Goal: Complete application form

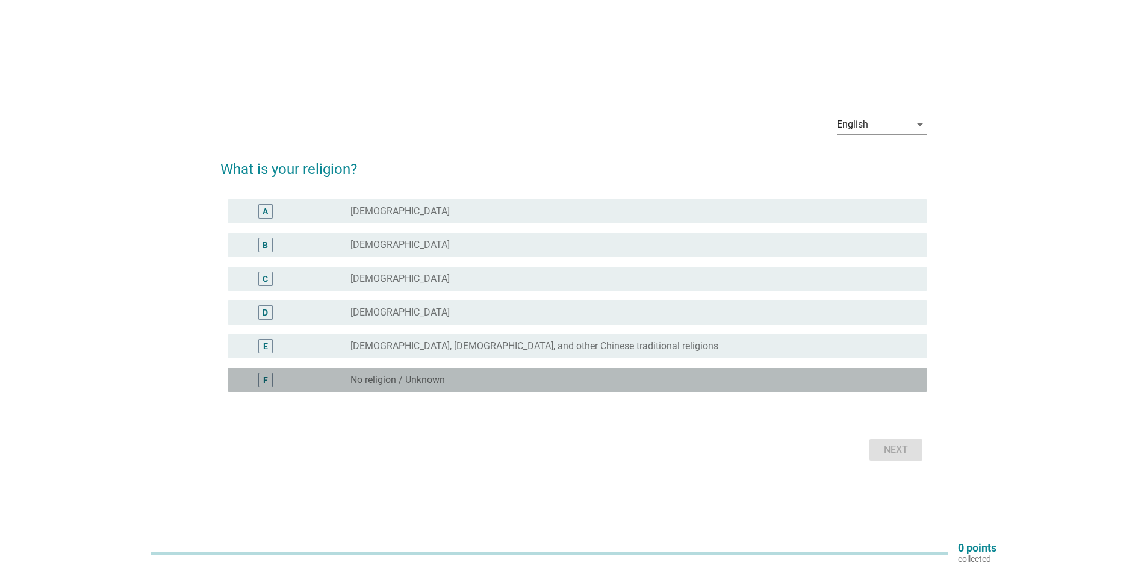
click at [268, 383] on div "F" at bounding box center [265, 380] width 14 height 14
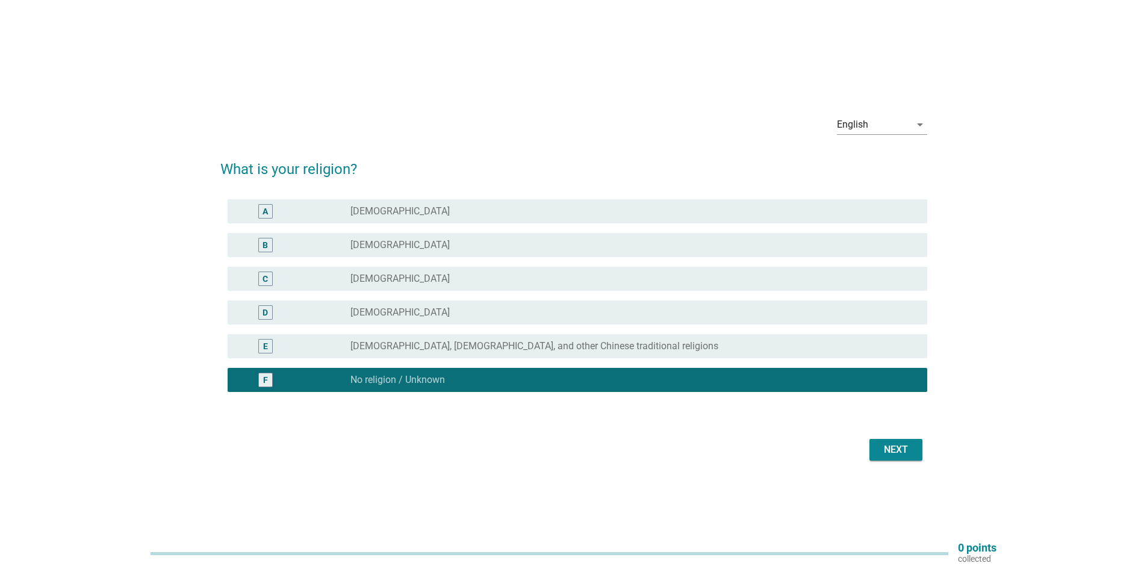
click at [887, 447] on div "Next" at bounding box center [896, 450] width 34 height 14
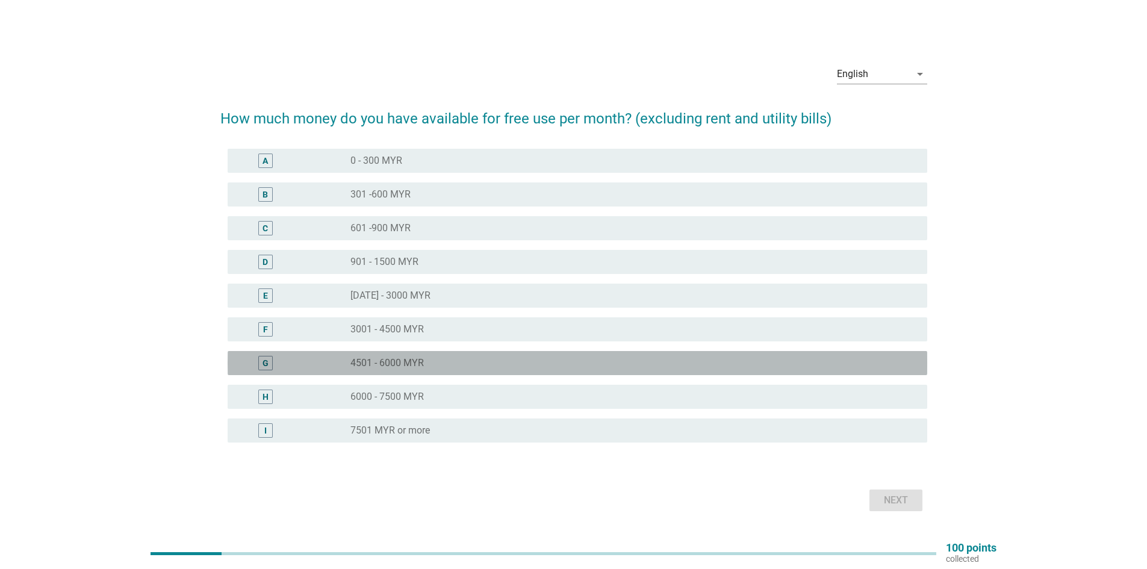
click at [269, 361] on div "G" at bounding box center [265, 363] width 14 height 14
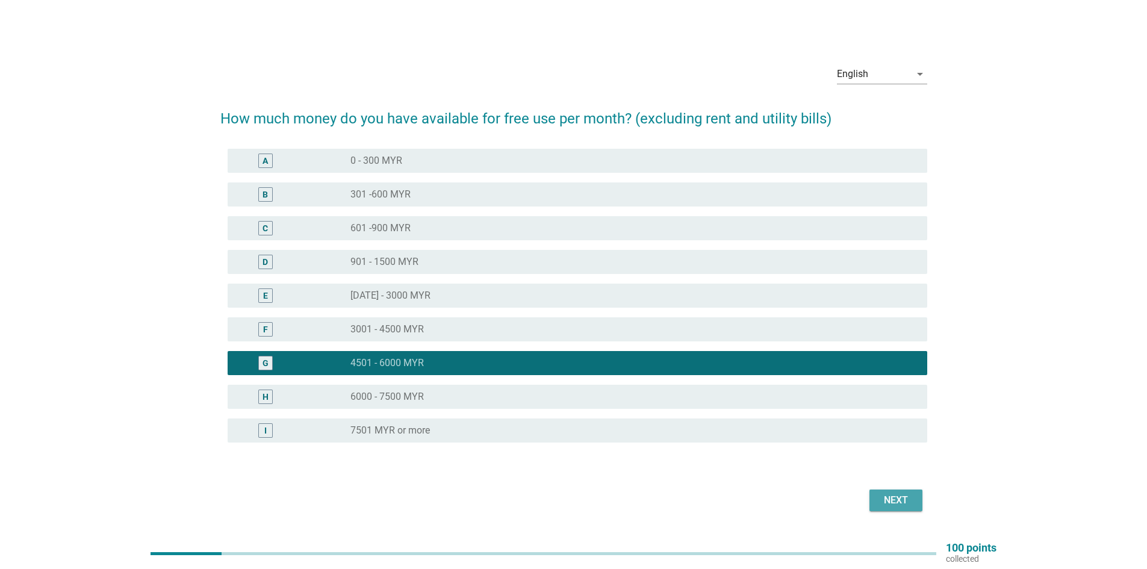
click at [896, 499] on div "Next" at bounding box center [896, 500] width 34 height 14
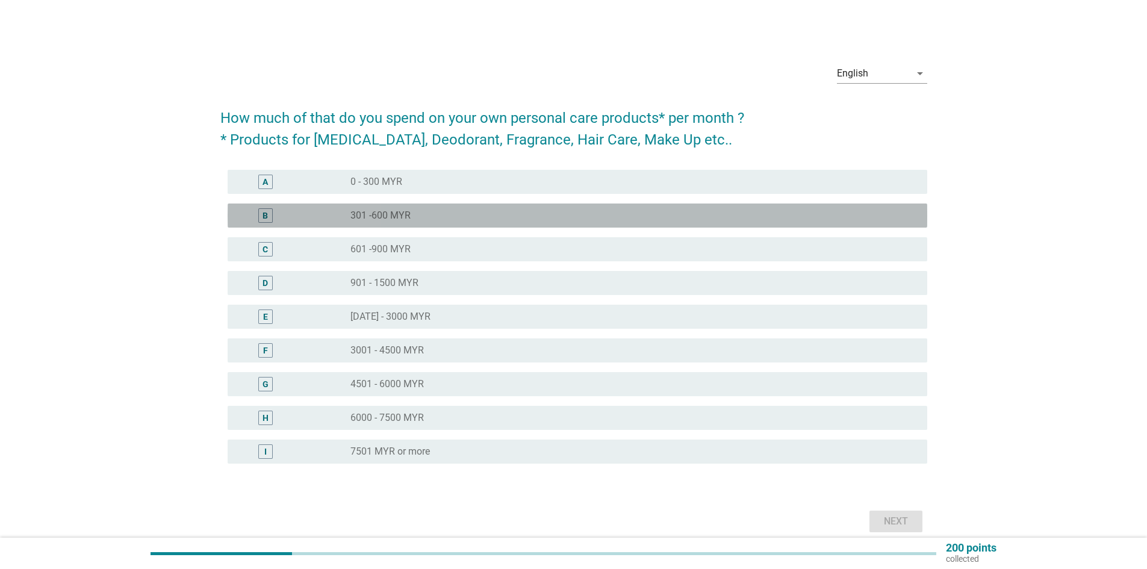
click at [270, 218] on div "B" at bounding box center [265, 215] width 14 height 14
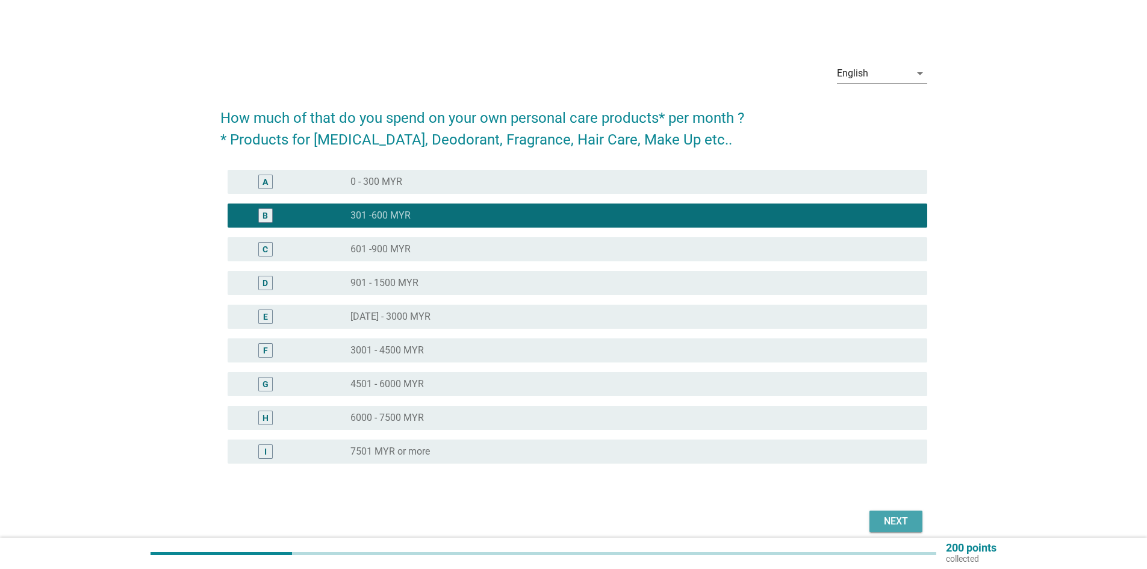
click at [882, 523] on div "Next" at bounding box center [896, 521] width 34 height 14
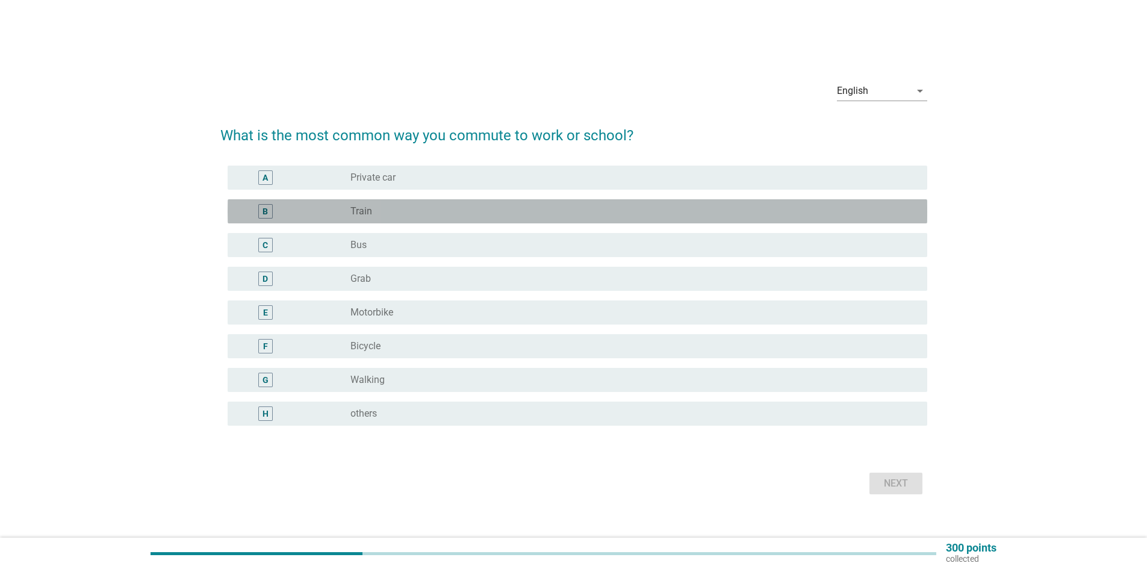
click at [267, 211] on div "B" at bounding box center [265, 211] width 5 height 13
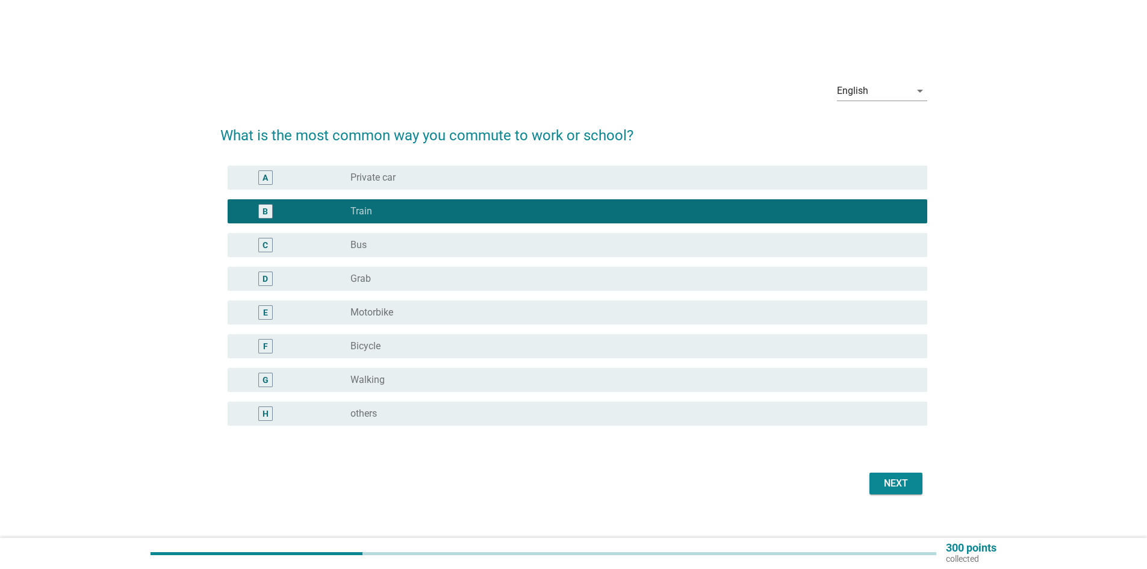
click at [267, 184] on div "A" at bounding box center [265, 177] width 14 height 14
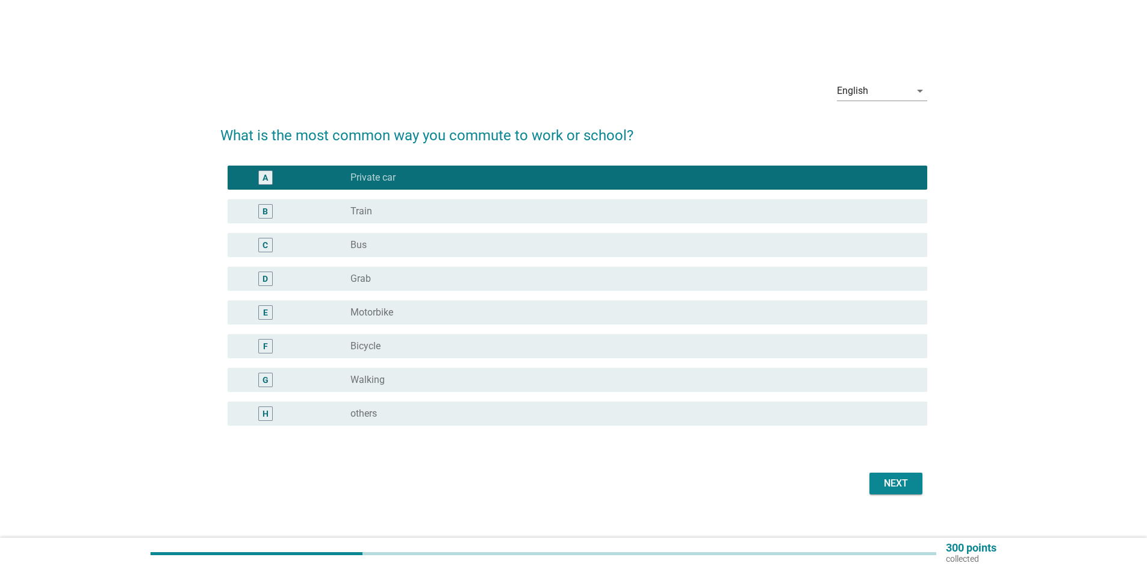
click at [268, 208] on div "B" at bounding box center [265, 211] width 5 height 13
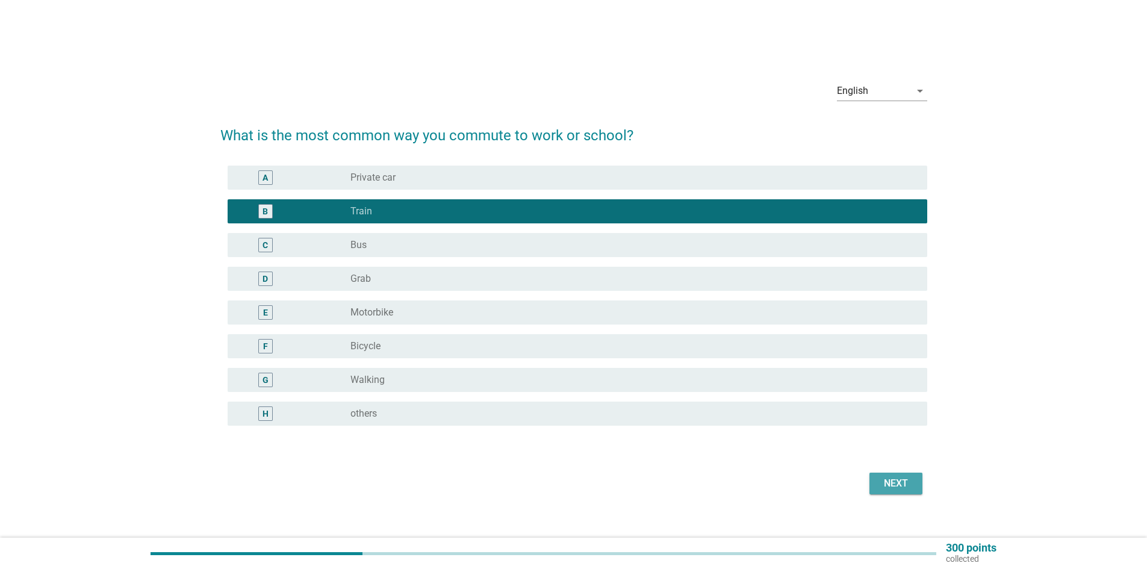
click at [910, 481] on div "Next" at bounding box center [896, 483] width 34 height 14
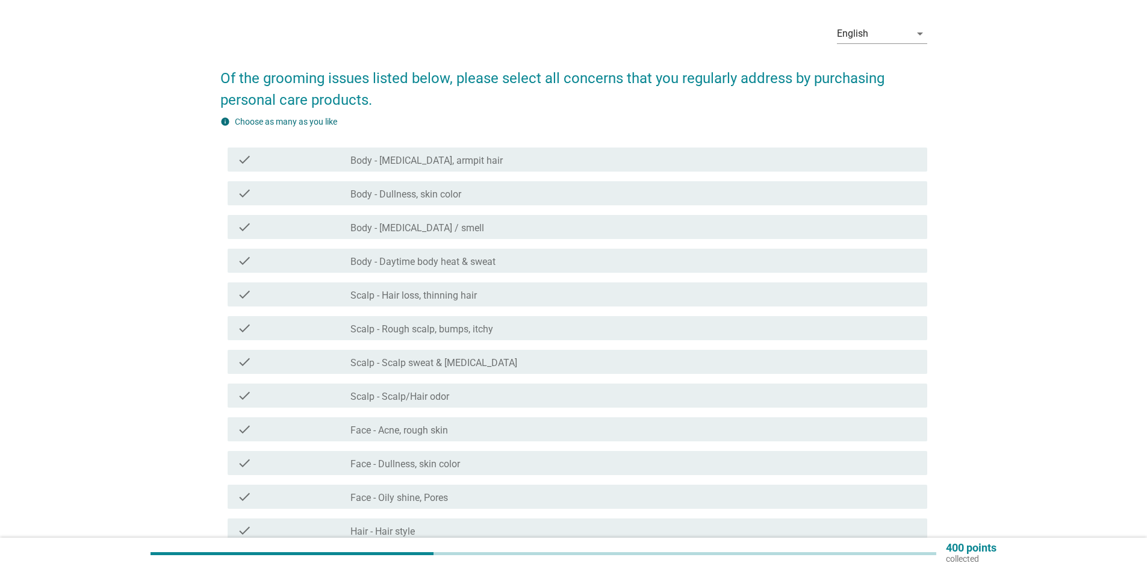
scroll to position [60, 0]
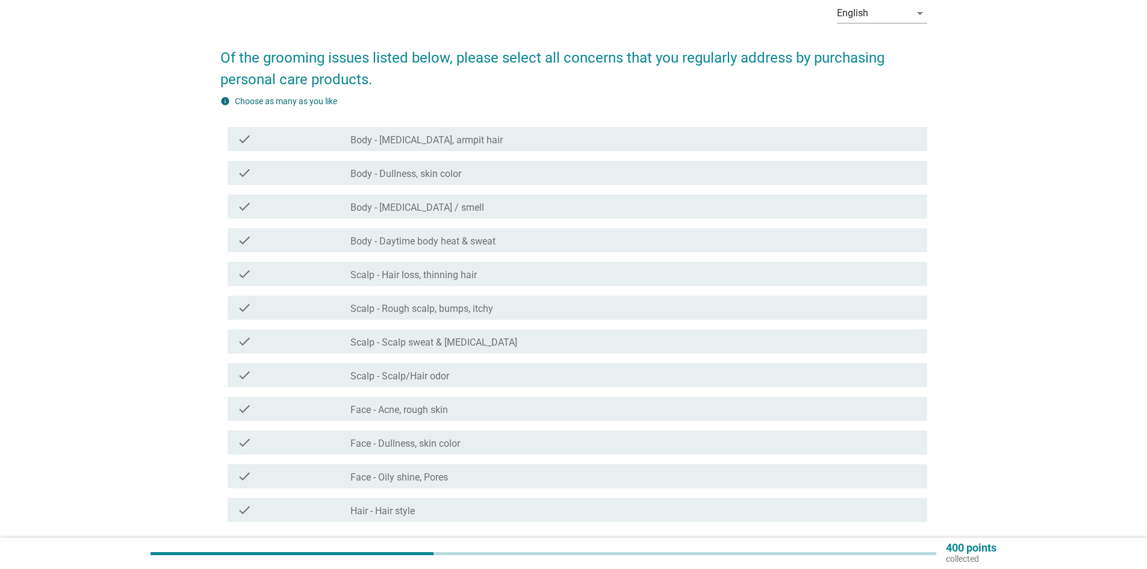
click at [287, 198] on div "check check_box_outline_blank Body - [MEDICAL_DATA] / smell" at bounding box center [578, 207] width 700 height 24
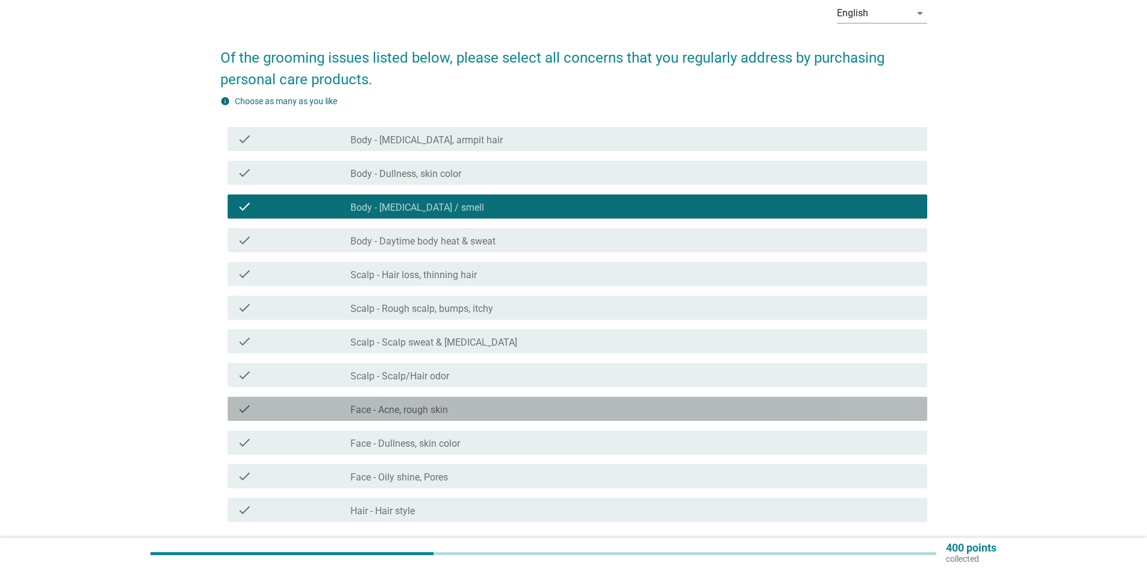
click at [314, 403] on div "check" at bounding box center [293, 409] width 113 height 14
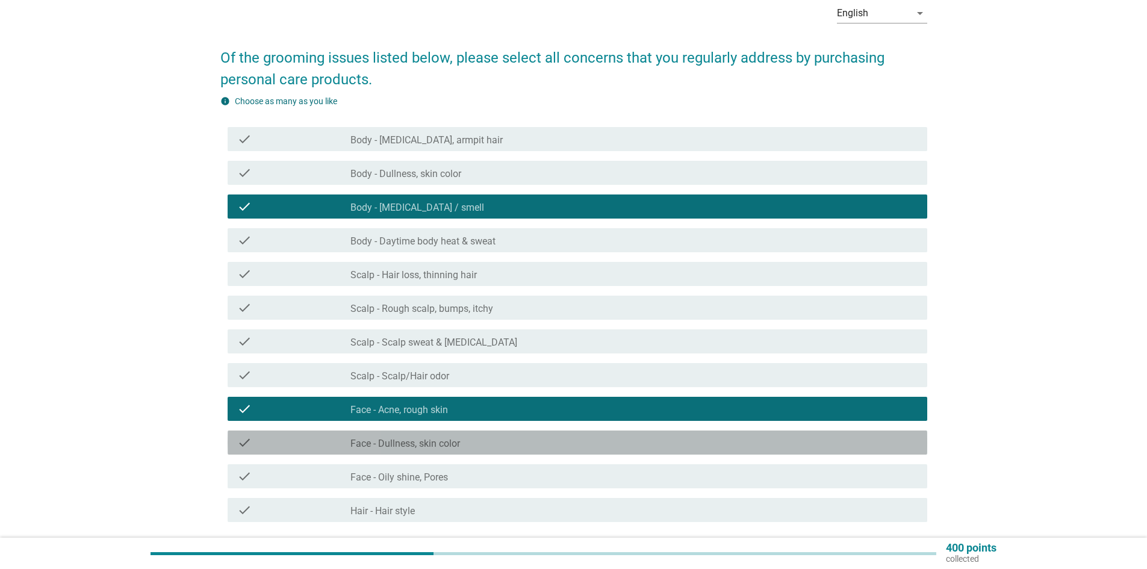
click at [317, 441] on div "check" at bounding box center [293, 442] width 113 height 14
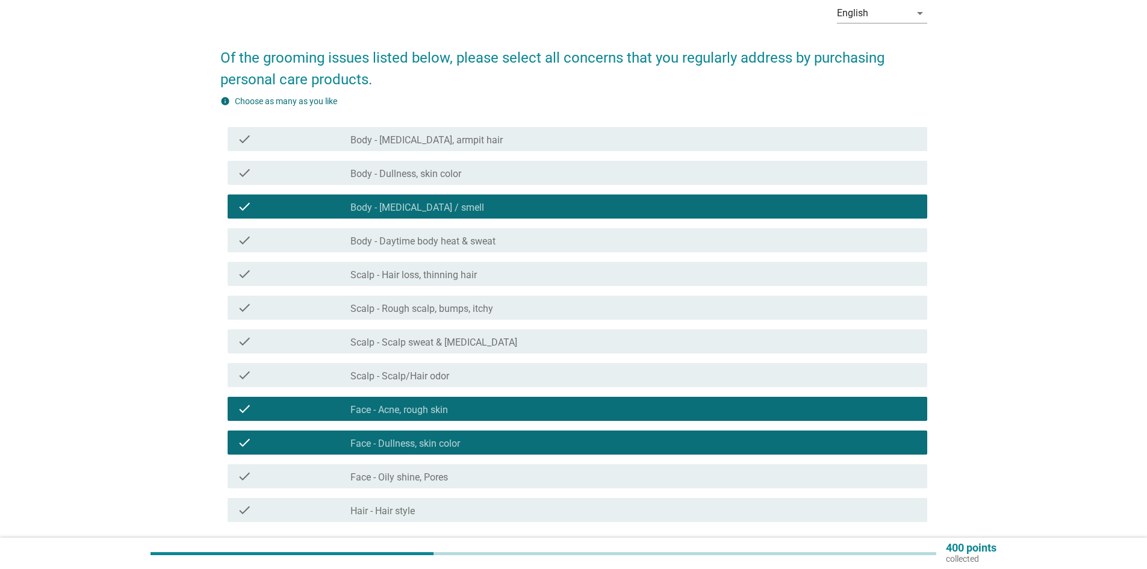
click at [325, 478] on div "check" at bounding box center [293, 476] width 113 height 14
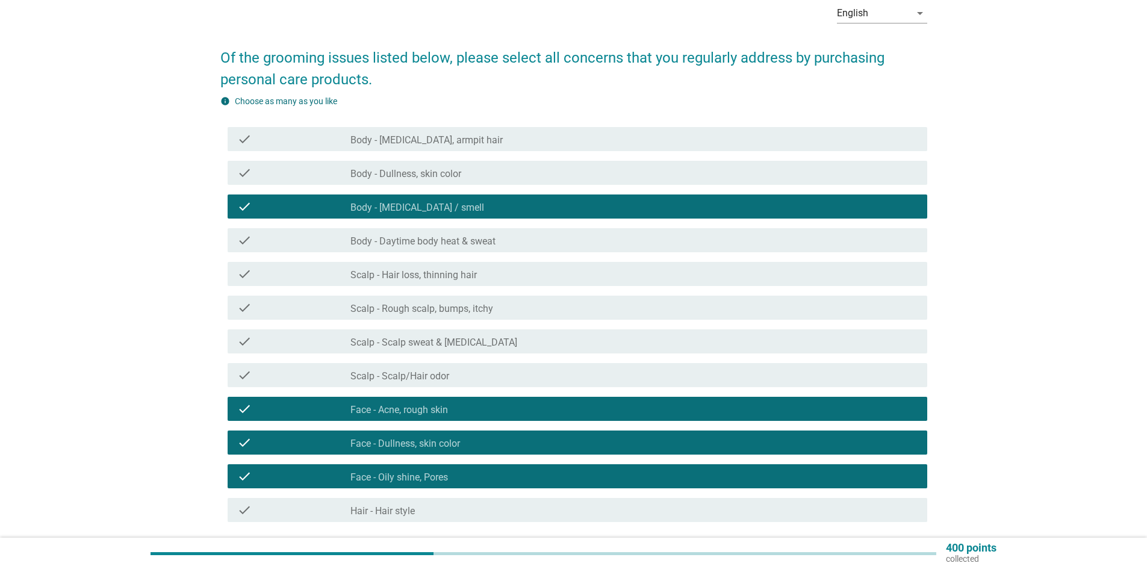
click at [335, 307] on div "check" at bounding box center [293, 308] width 113 height 14
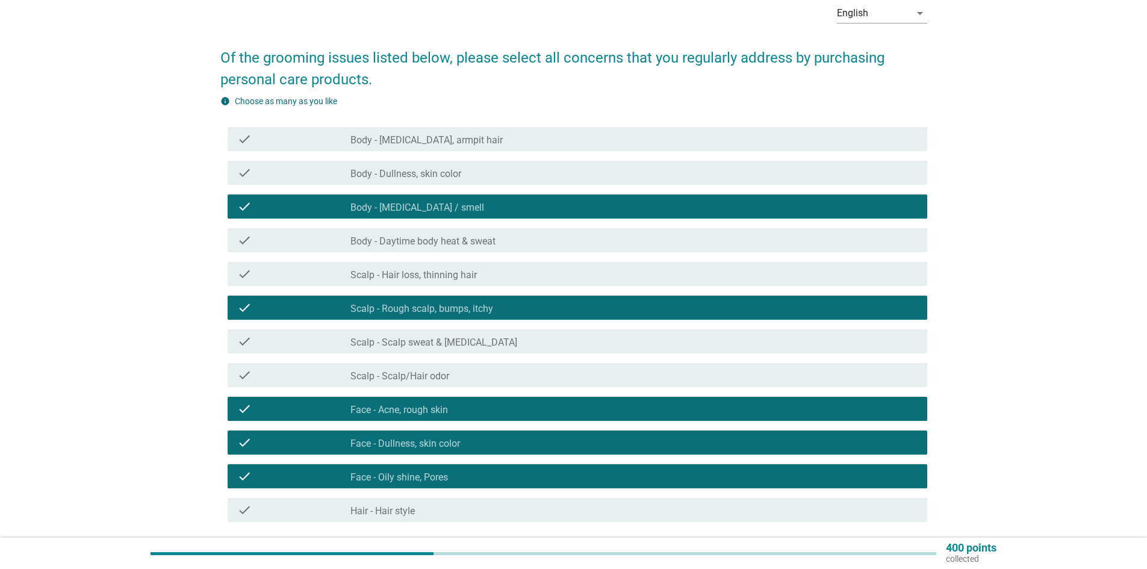
click at [338, 139] on div "check" at bounding box center [293, 139] width 113 height 14
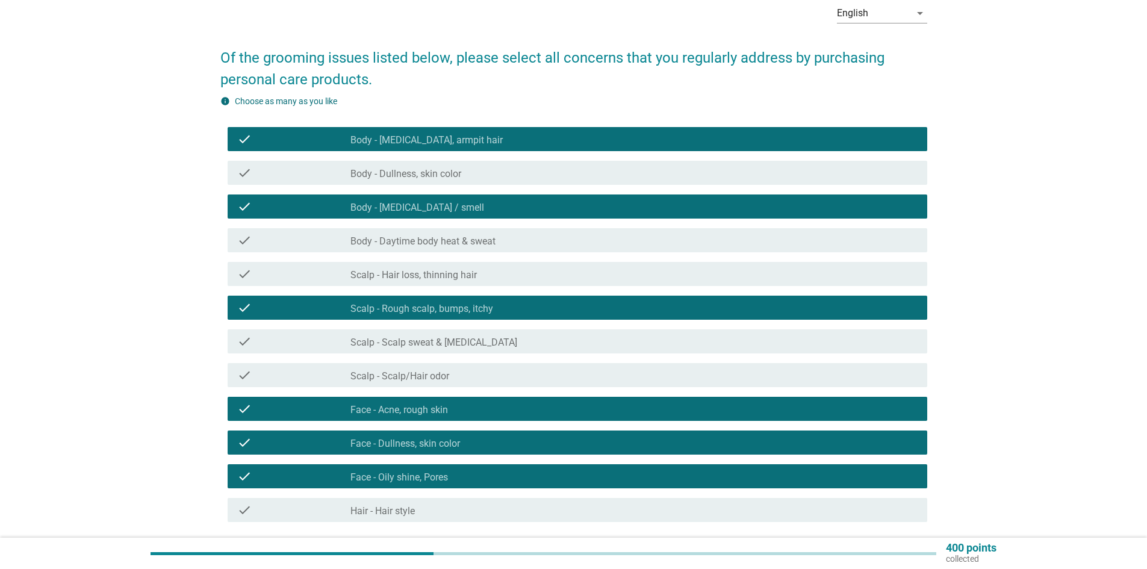
click at [328, 239] on div "check" at bounding box center [293, 240] width 113 height 14
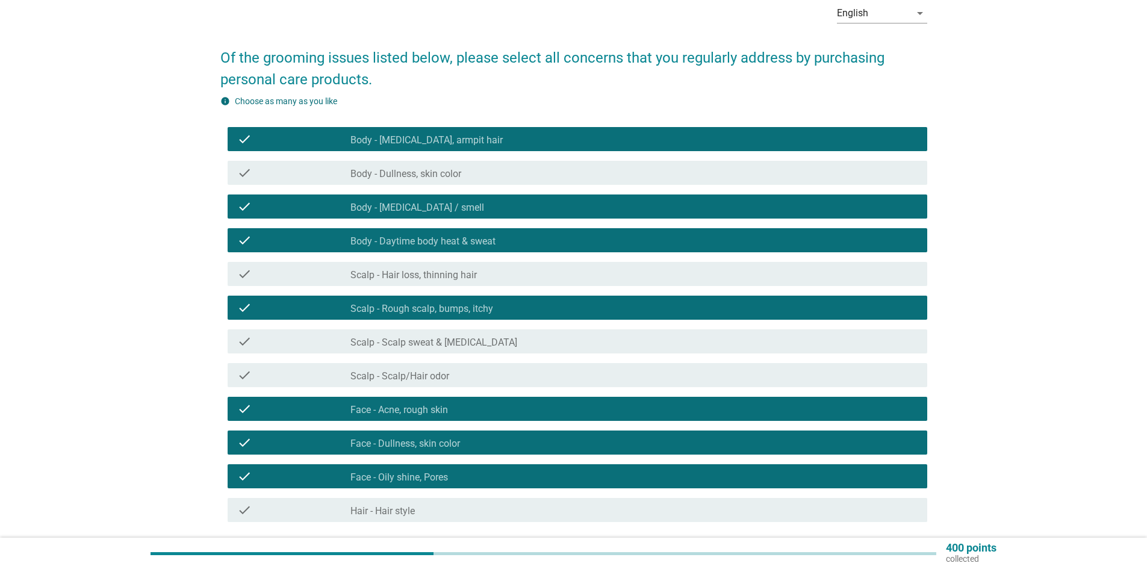
click at [357, 376] on label "Scalp - Scalp/Hair odor" at bounding box center [400, 376] width 99 height 12
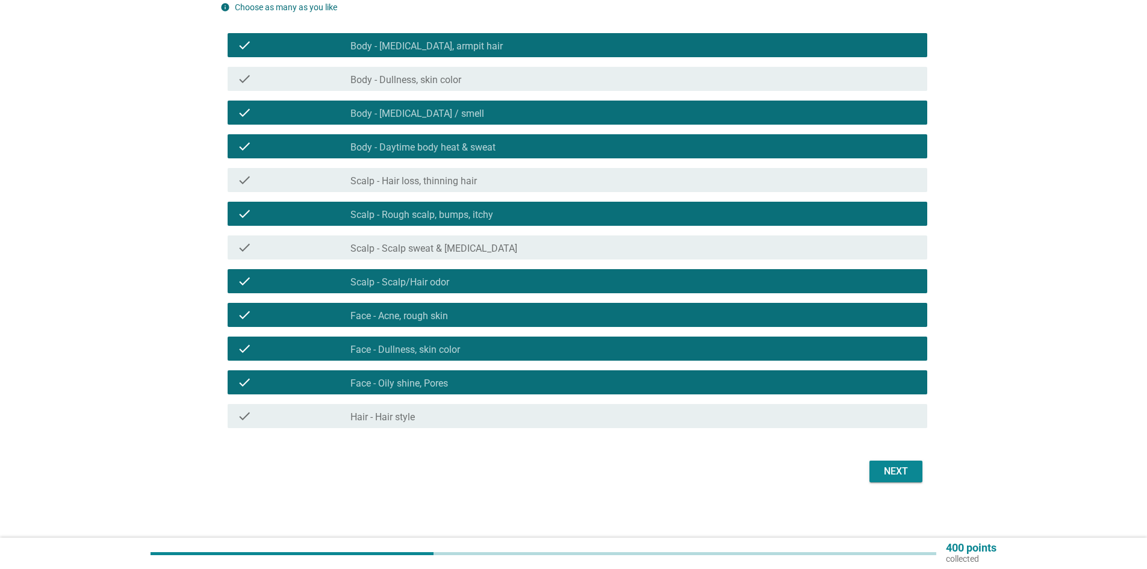
scroll to position [157, 0]
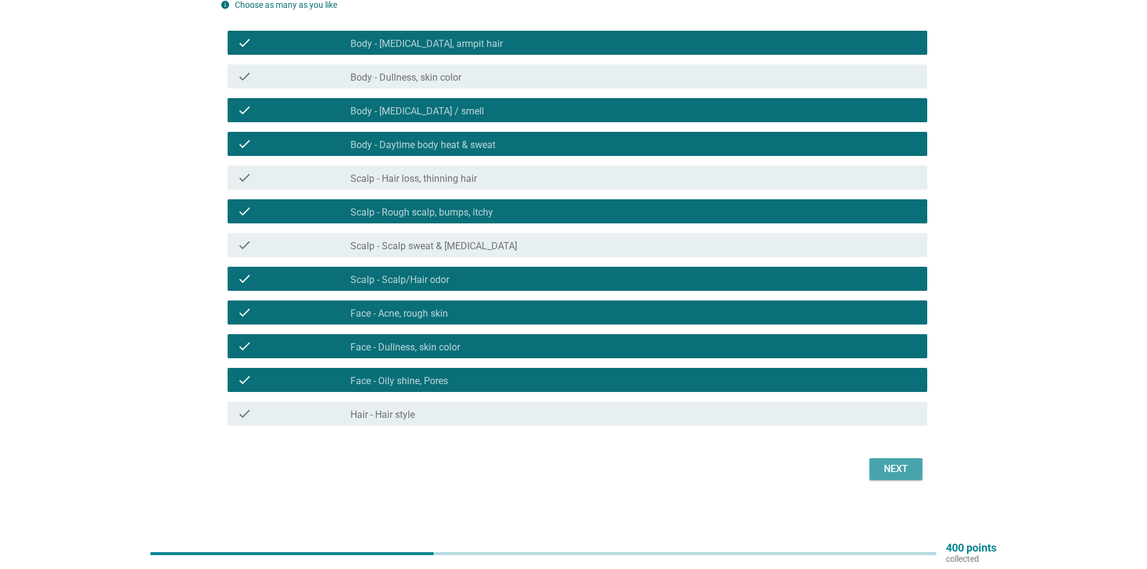
click at [902, 473] on div "Next" at bounding box center [896, 469] width 34 height 14
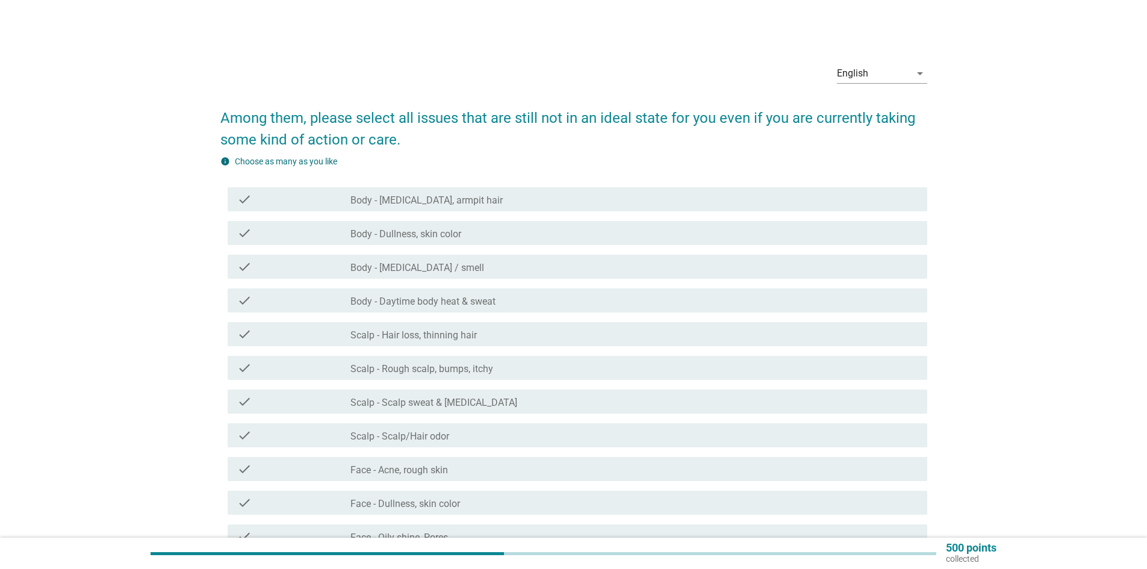
click at [491, 269] on div "check_box_outline_blank Body - [MEDICAL_DATA] / smell" at bounding box center [634, 267] width 567 height 14
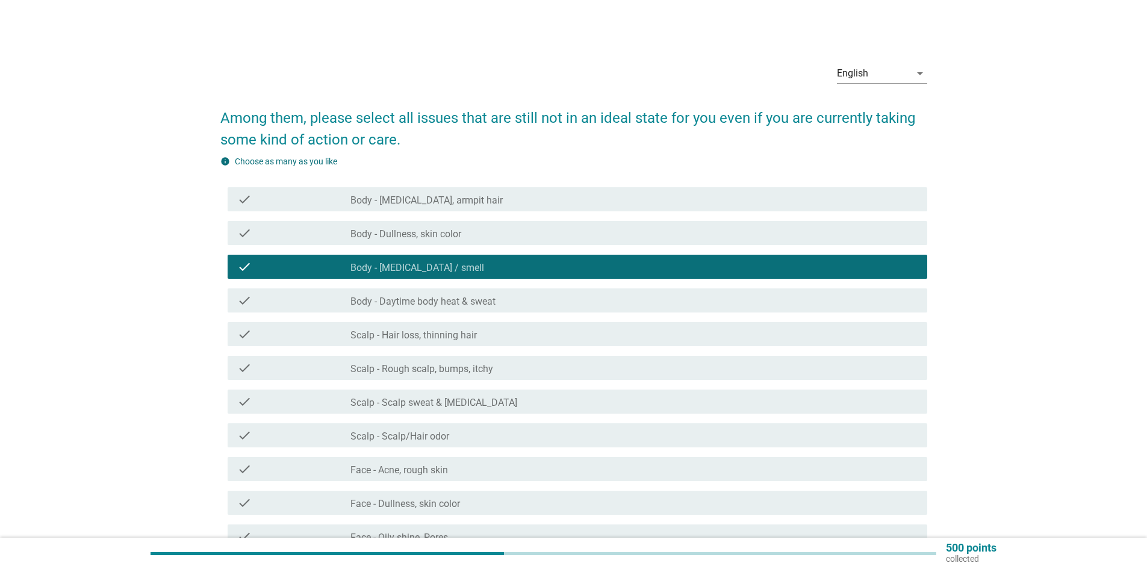
click at [485, 304] on label "Body - Daytime body heat & sweat" at bounding box center [423, 302] width 145 height 12
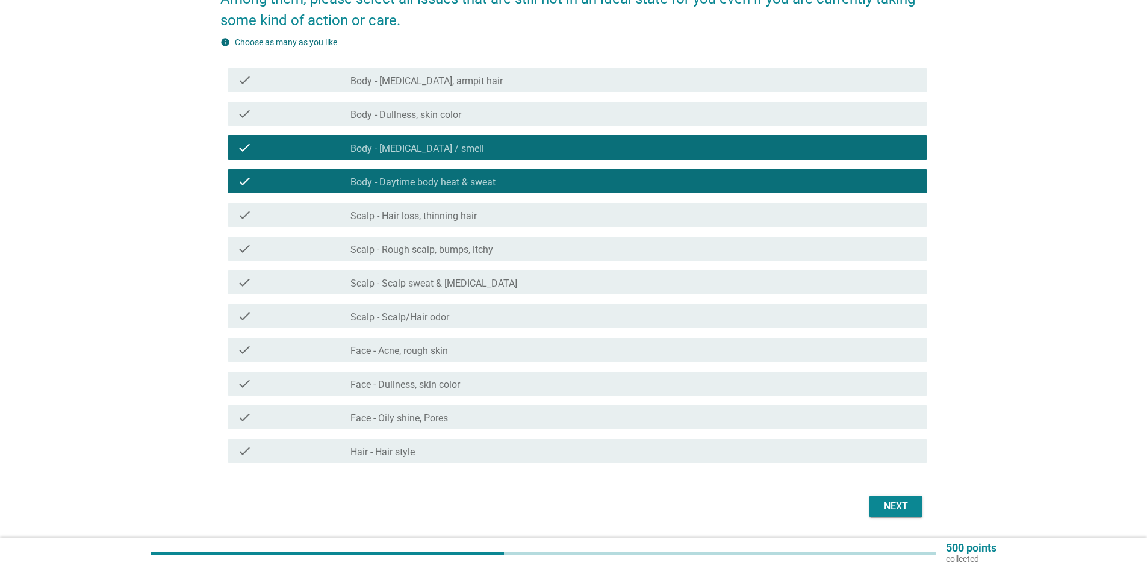
scroll to position [120, 0]
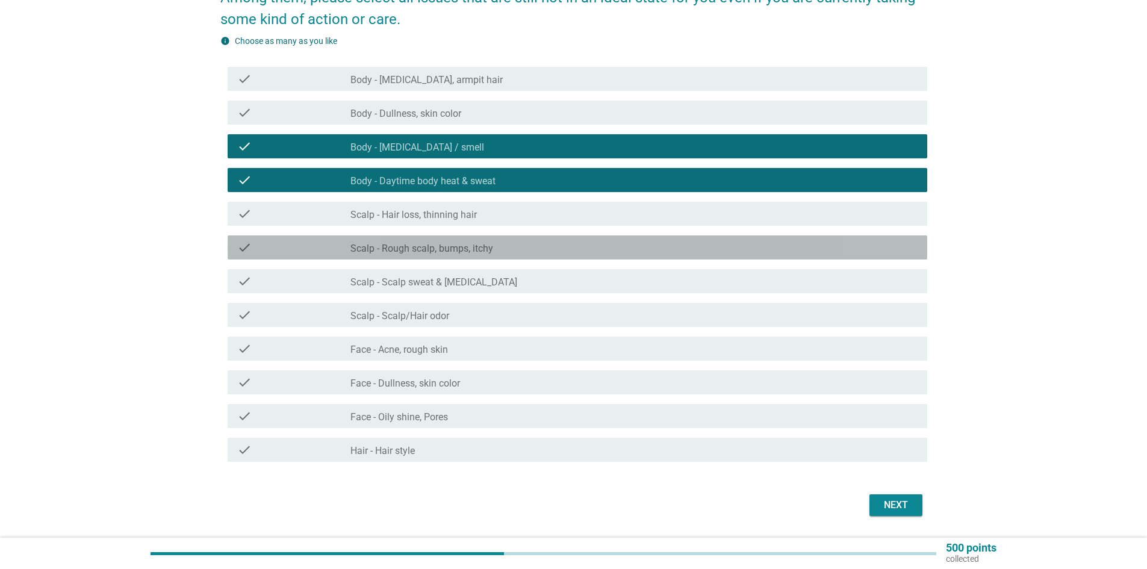
click at [500, 256] on div "check check_box_outline_blank Scalp - Rough scalp, bumps, itchy" at bounding box center [578, 247] width 700 height 24
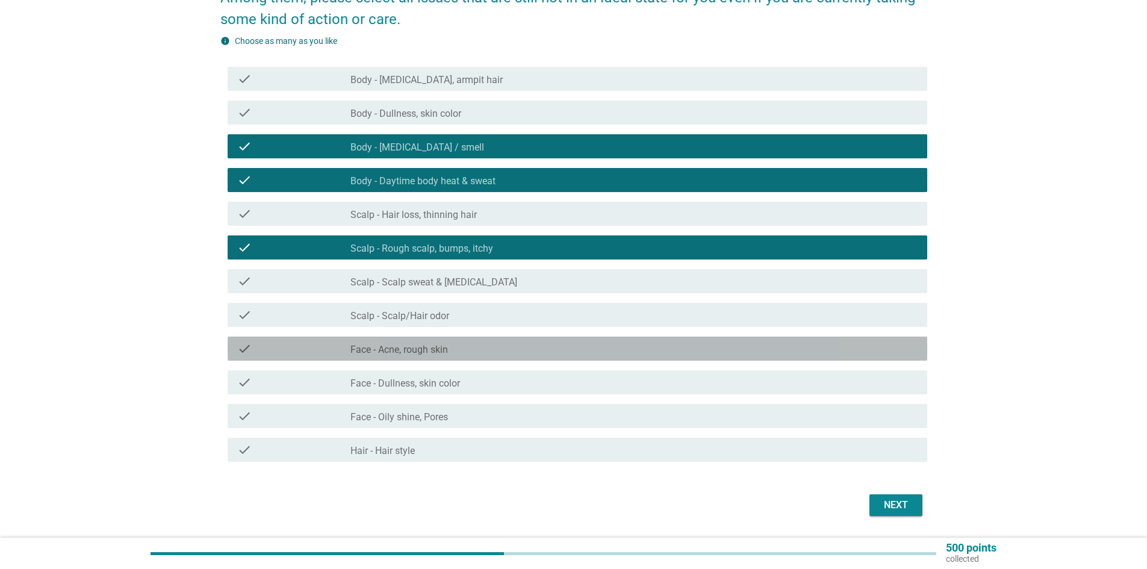
click at [419, 358] on div "check check_box_outline_blank Face - Acne, rough skin" at bounding box center [578, 349] width 700 height 24
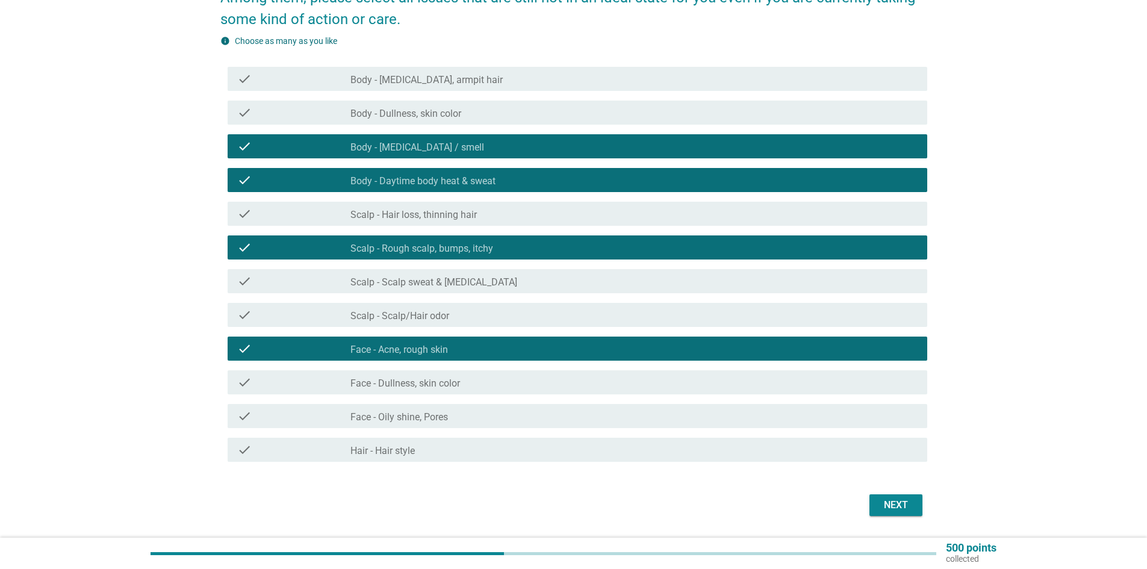
click at [427, 384] on label "Face - Dullness, skin color" at bounding box center [406, 384] width 110 height 12
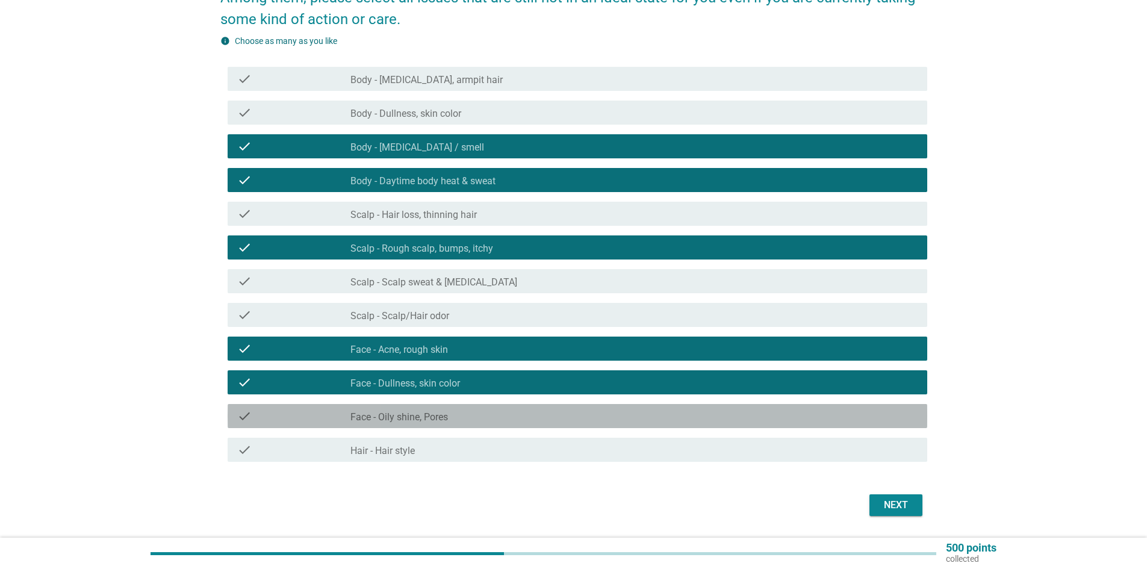
click at [440, 420] on label "Face - Oily shine, Pores" at bounding box center [400, 417] width 98 height 12
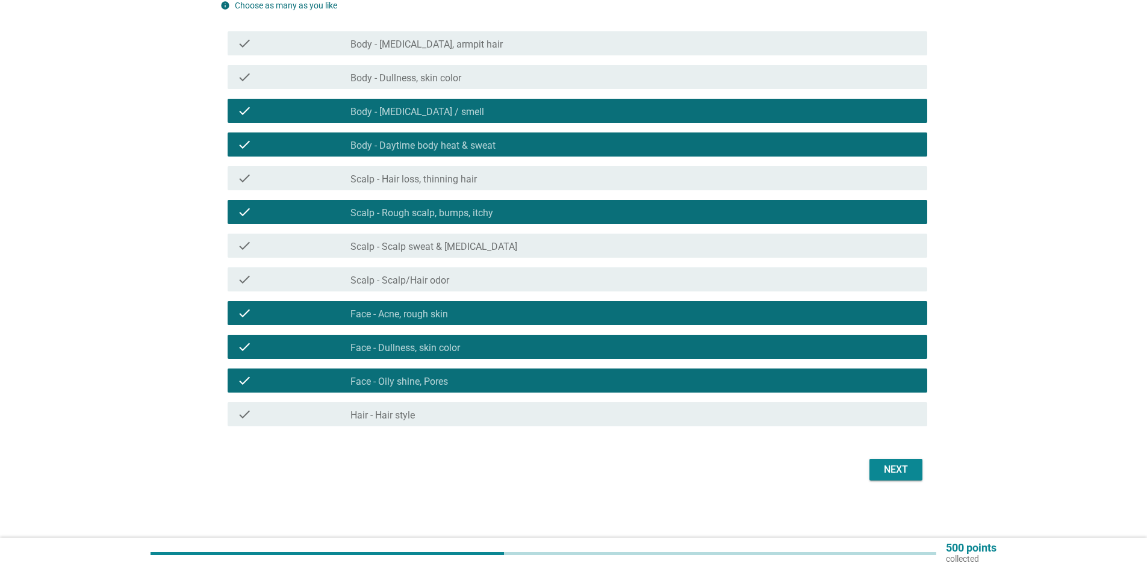
scroll to position [157, 0]
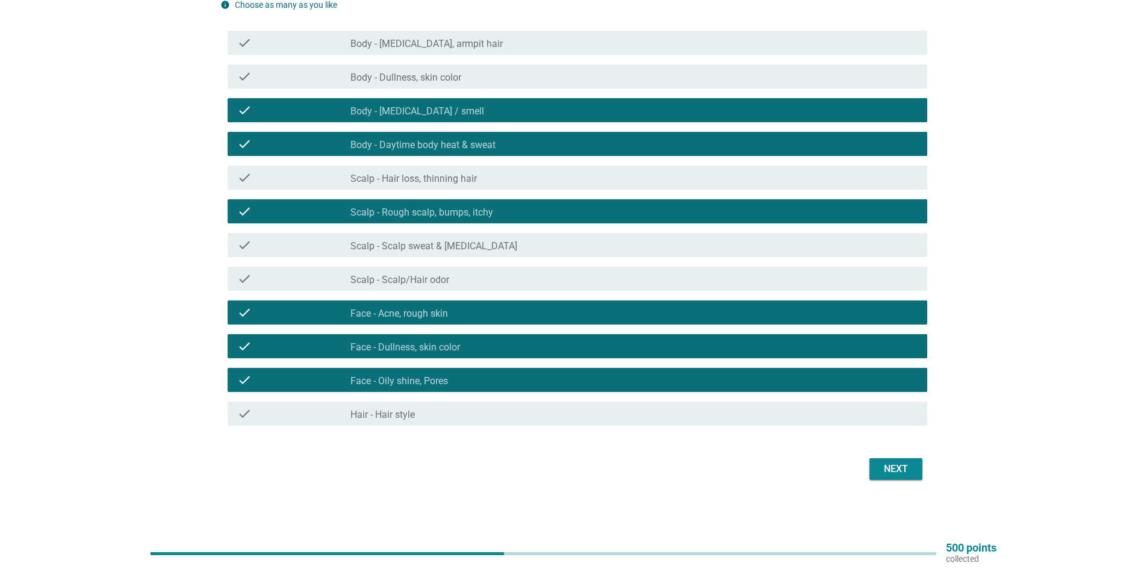
click at [896, 467] on div "Next" at bounding box center [896, 469] width 34 height 14
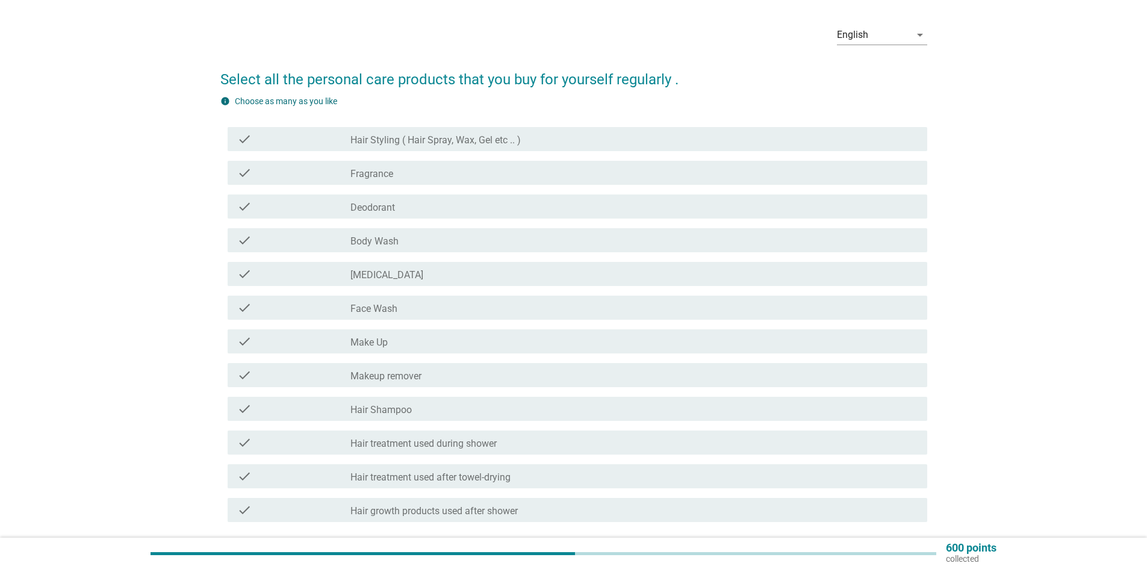
scroll to position [60, 0]
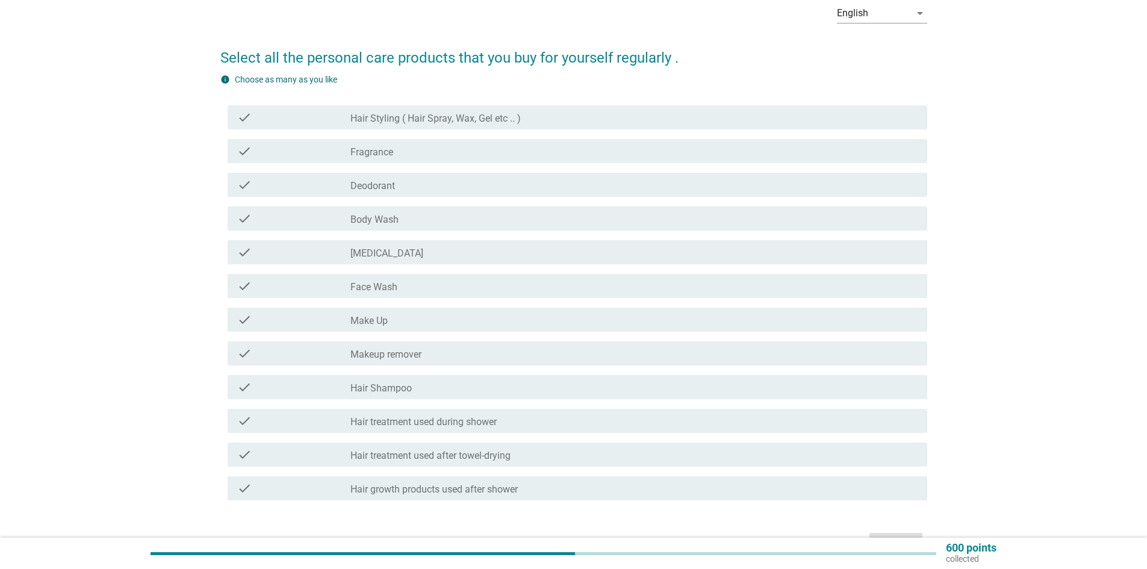
click at [394, 186] on label "Deodorant" at bounding box center [373, 186] width 45 height 12
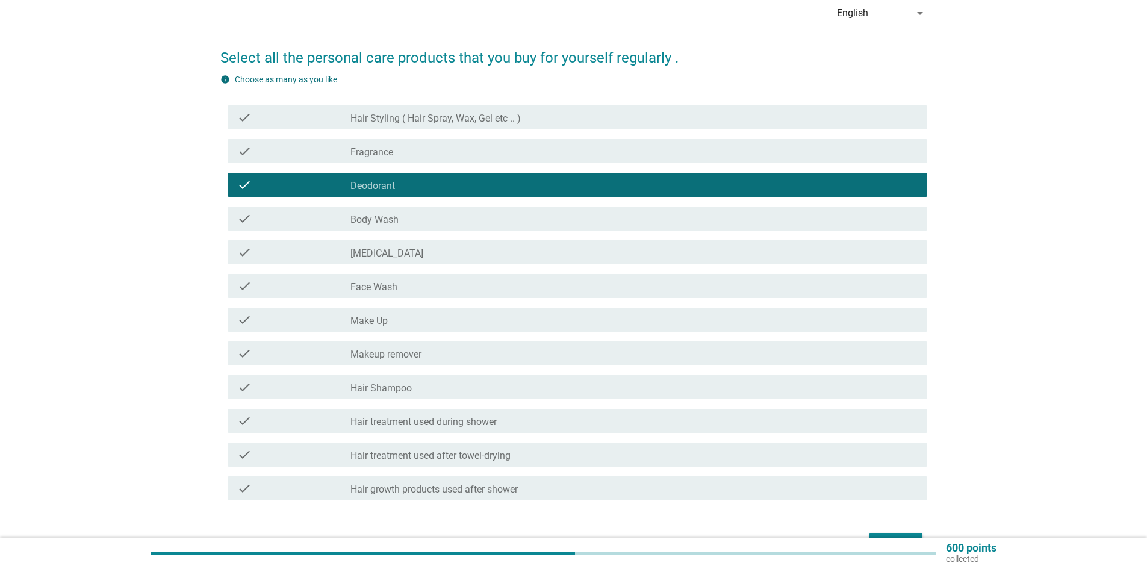
click at [398, 217] on label "Body Wash" at bounding box center [375, 220] width 48 height 12
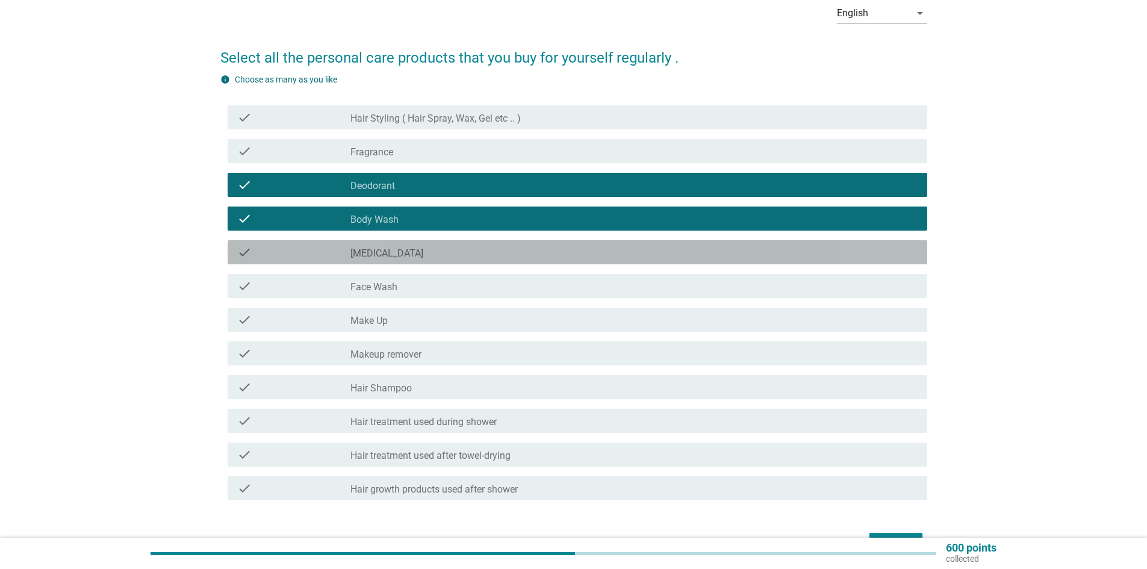
click at [404, 255] on div "check_box_outline_blank [MEDICAL_DATA]" at bounding box center [634, 252] width 567 height 14
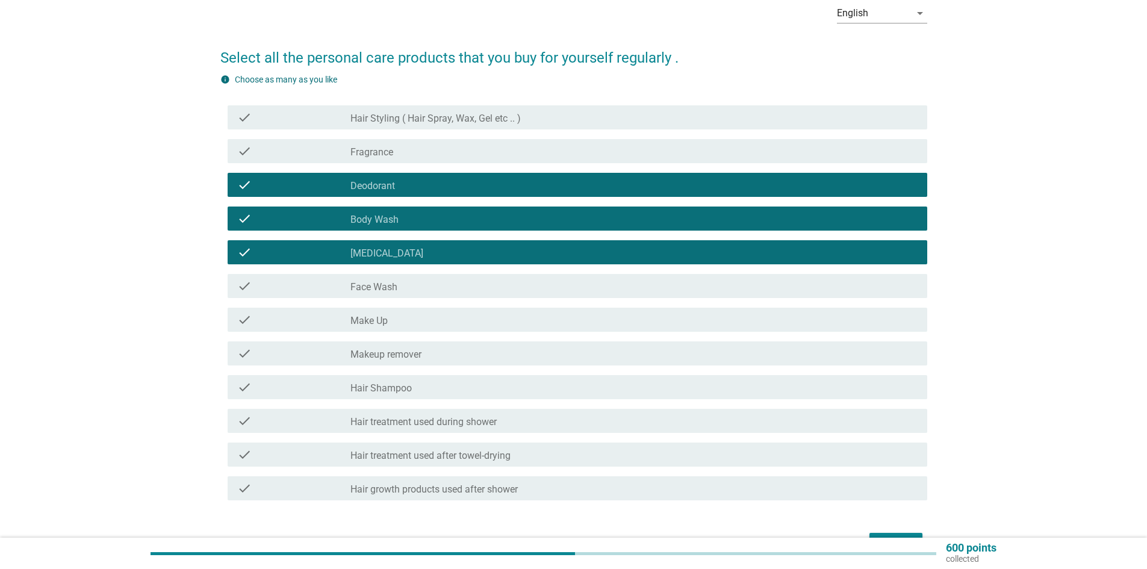
click at [407, 287] on div "check_box_outline_blank Face Wash" at bounding box center [634, 286] width 567 height 14
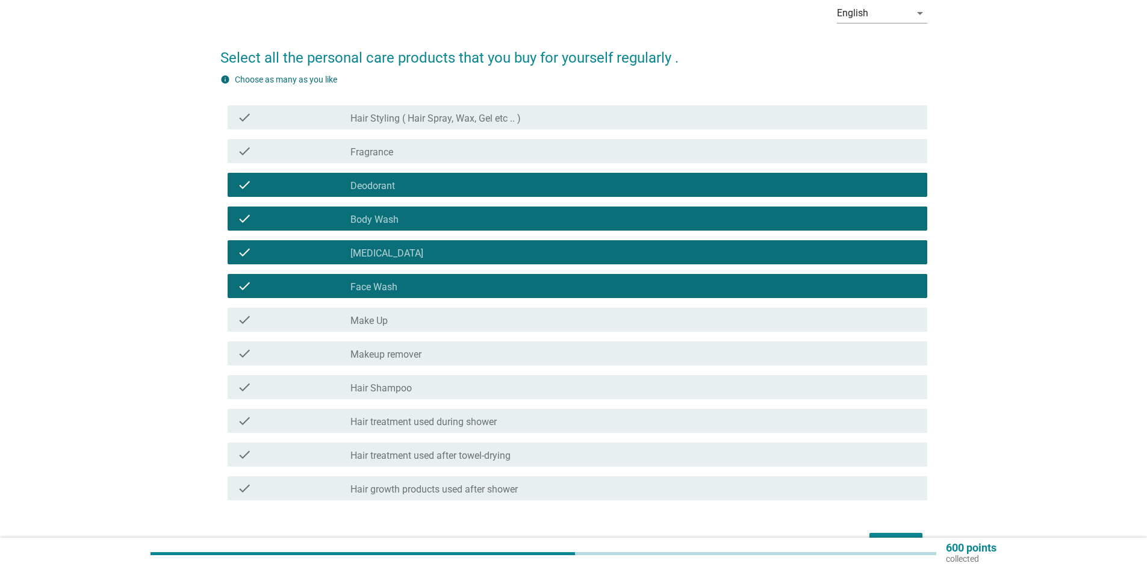
click at [410, 355] on label "Makeup remover" at bounding box center [386, 355] width 71 height 12
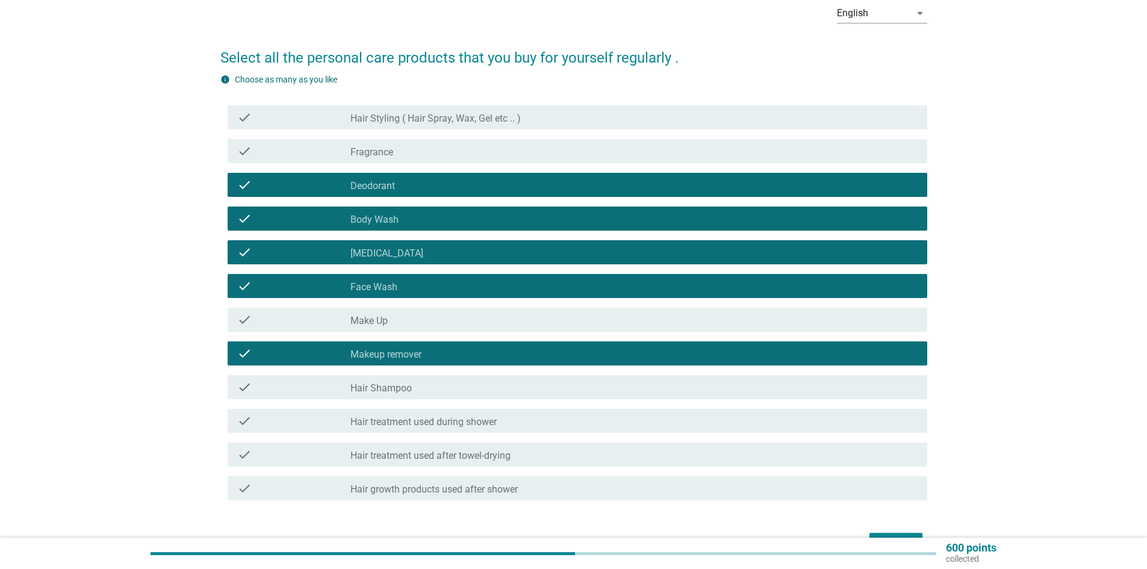
click at [413, 388] on div "check_box_outline_blank Hair Shampoo" at bounding box center [634, 387] width 567 height 14
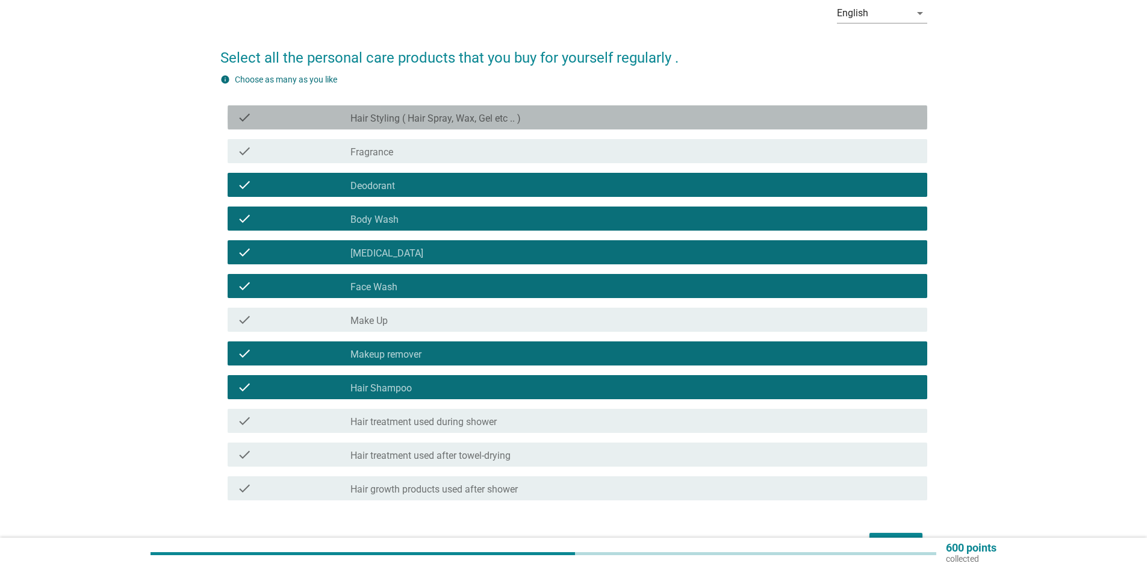
click at [431, 114] on label "Hair Styling ( Hair Spray, Wax, Gel etc .. )" at bounding box center [436, 119] width 170 height 12
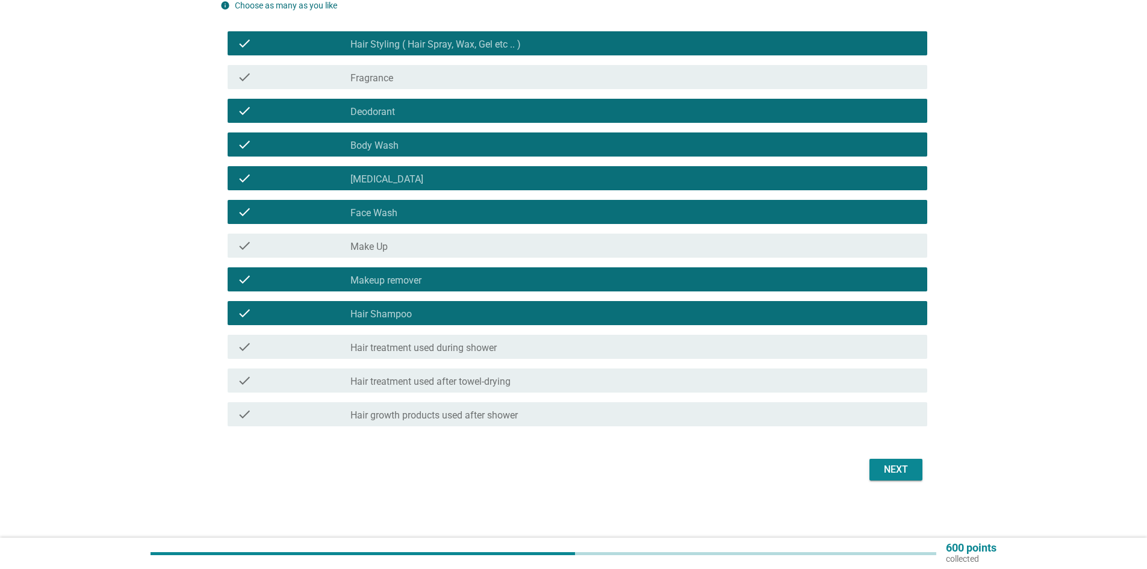
scroll to position [135, 0]
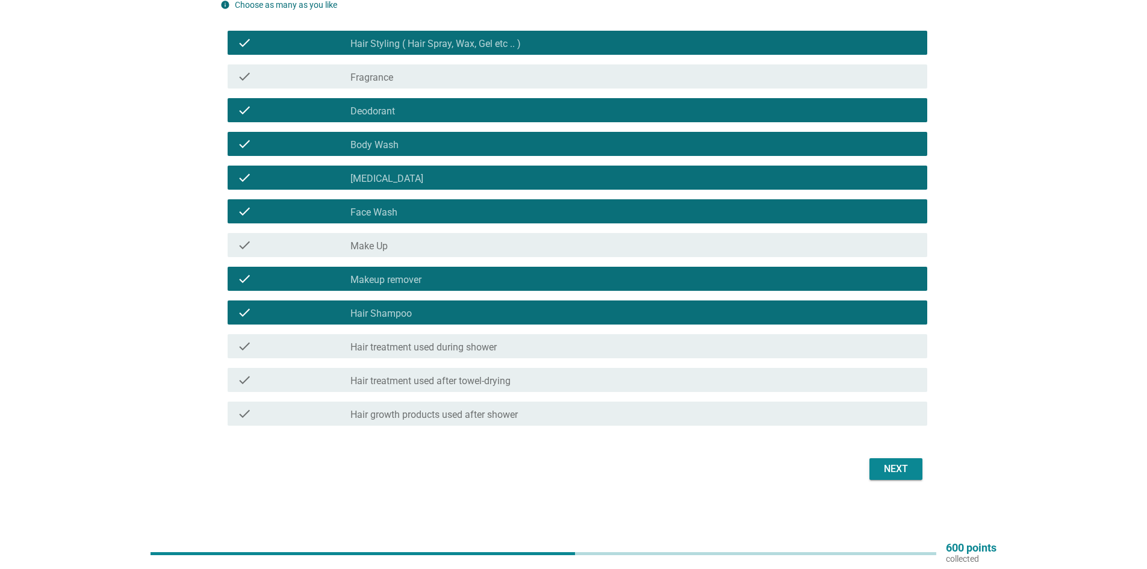
click at [909, 472] on div "Next" at bounding box center [896, 469] width 34 height 14
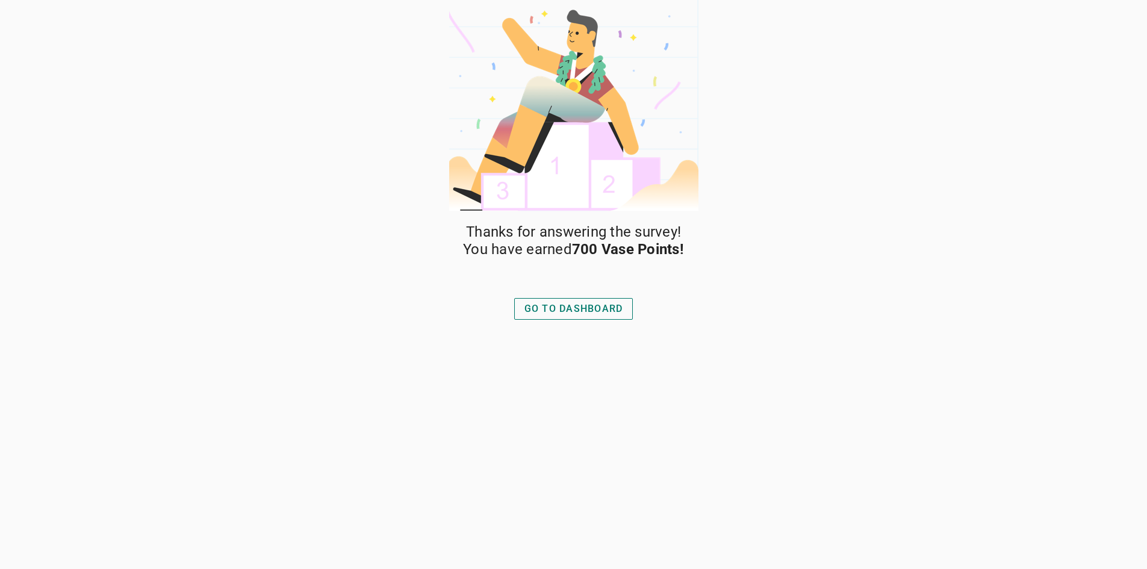
click at [612, 304] on div "GO TO DASHBOARD" at bounding box center [574, 309] width 99 height 14
